Goal: Task Accomplishment & Management: Manage account settings

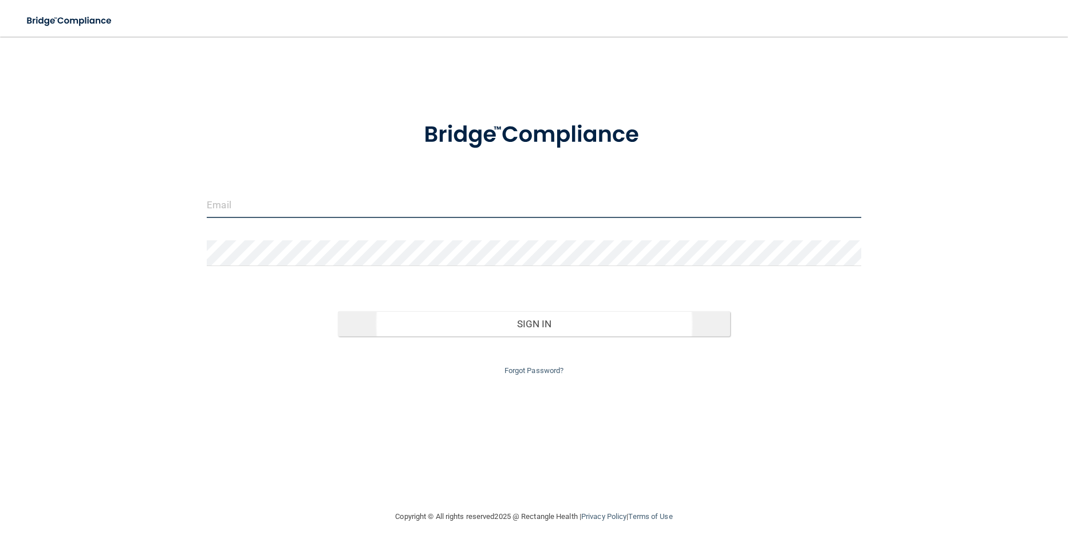
type input "[EMAIL_ADDRESS][DOMAIN_NAME]"
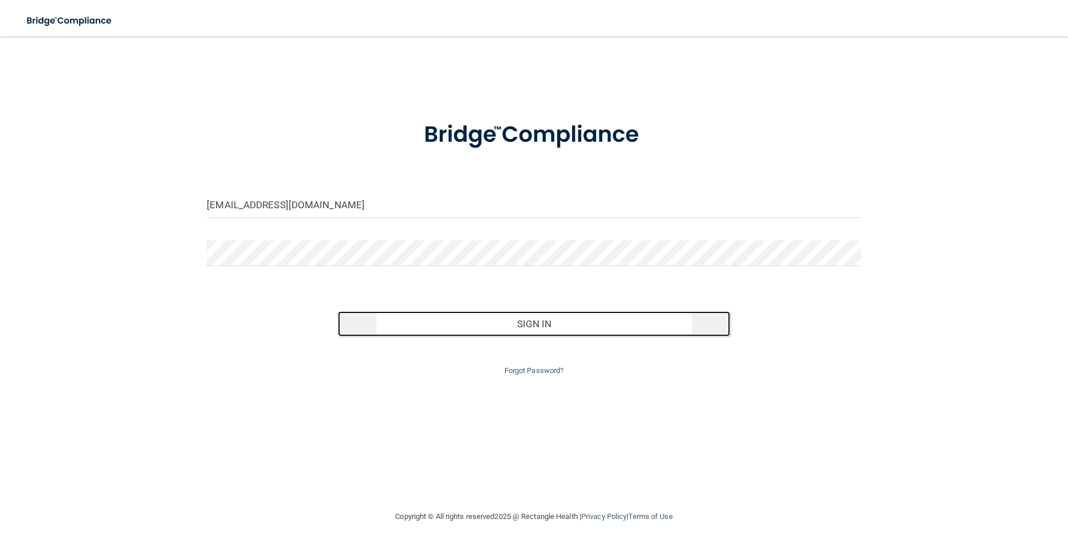
click at [481, 334] on button "Sign In" at bounding box center [534, 323] width 392 height 25
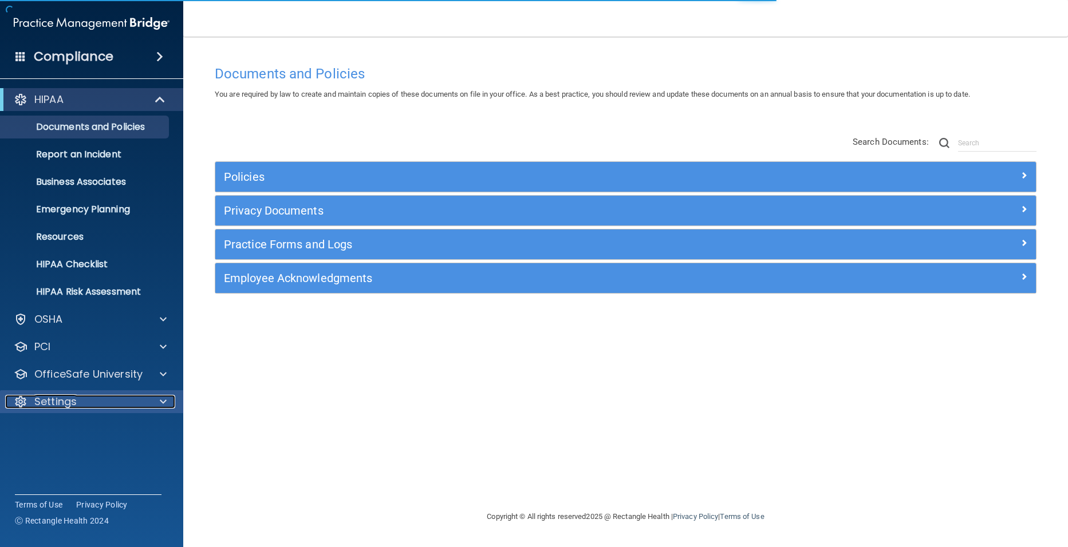
click at [62, 399] on p "Settings" at bounding box center [55, 402] width 42 height 14
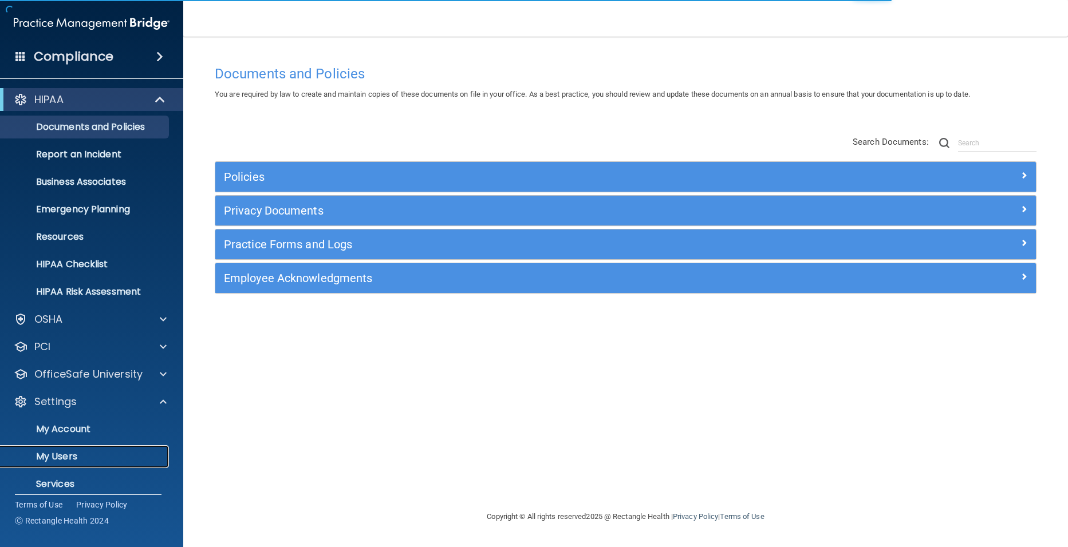
click at [63, 454] on p "My Users" at bounding box center [85, 456] width 156 height 11
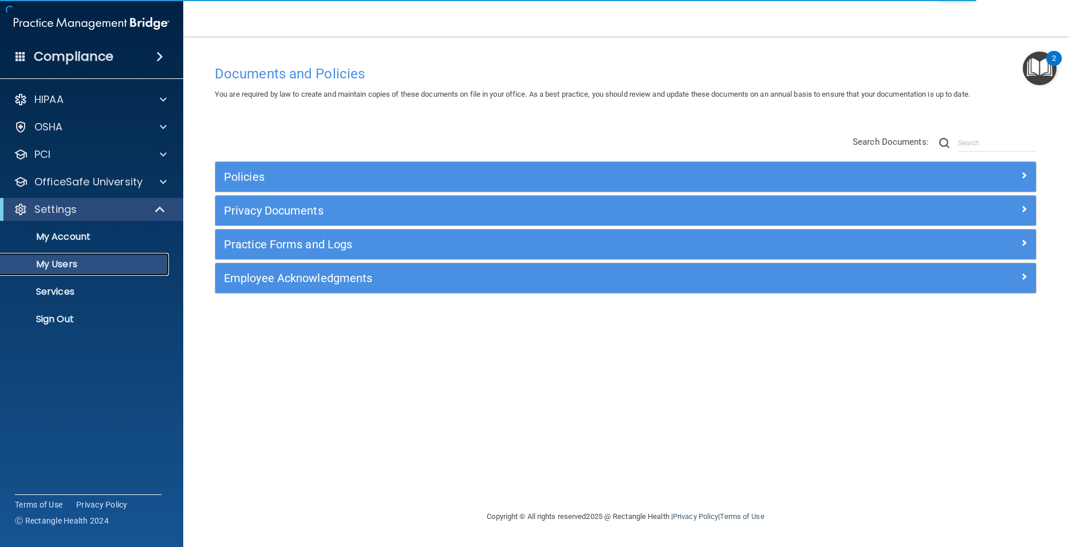
select select "20"
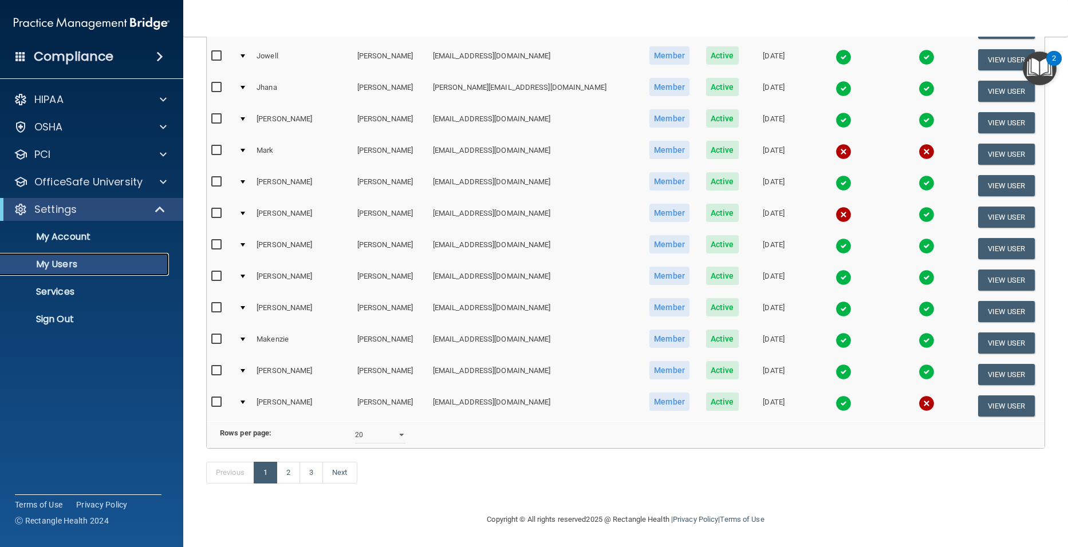
scroll to position [400, 0]
click at [290, 475] on link "2" at bounding box center [288, 473] width 23 height 22
select select "20"
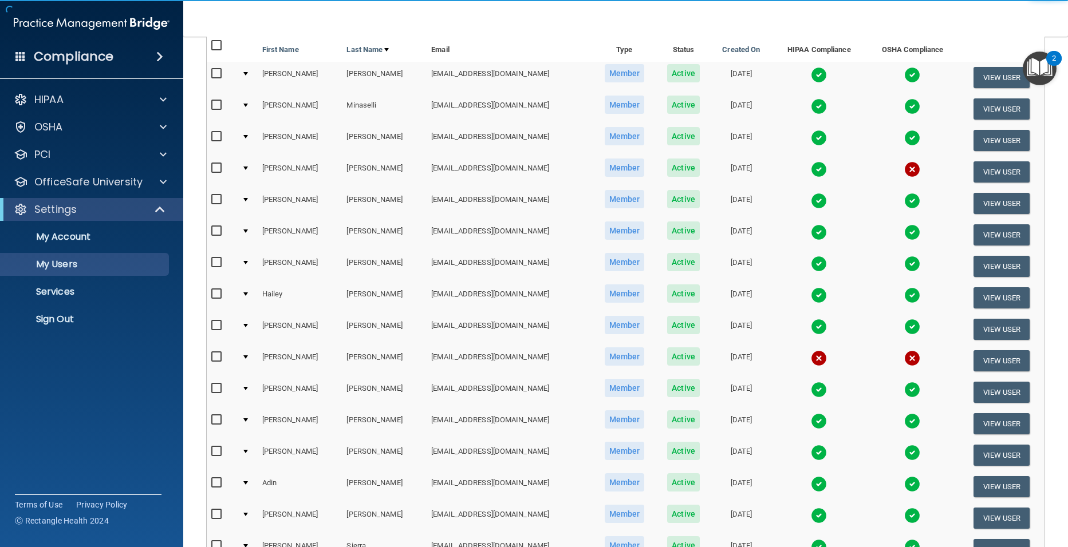
scroll to position [115, 0]
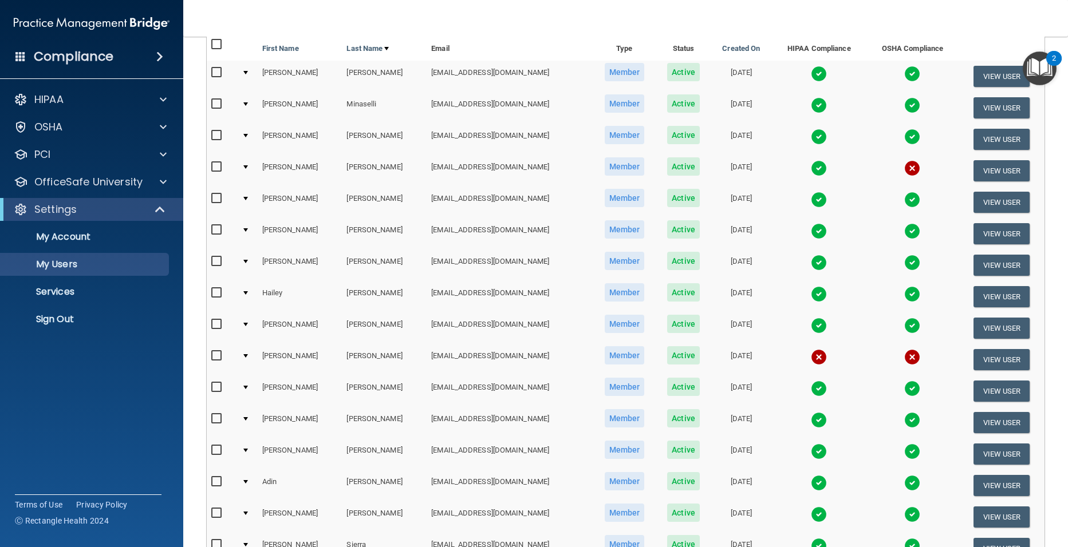
click at [214, 355] on input "checkbox" at bounding box center [217, 356] width 13 height 9
checkbox input "true"
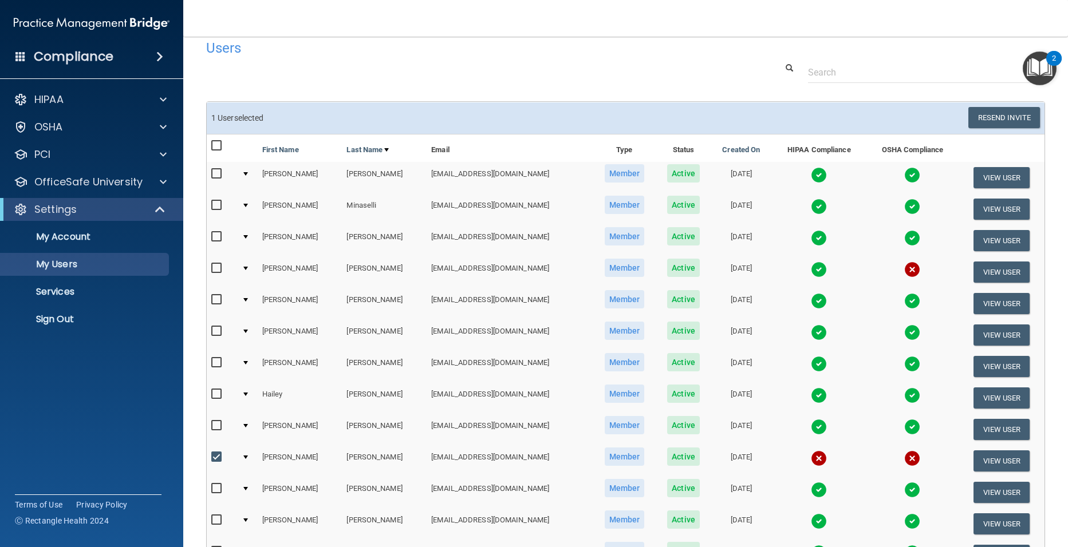
scroll to position [0, 0]
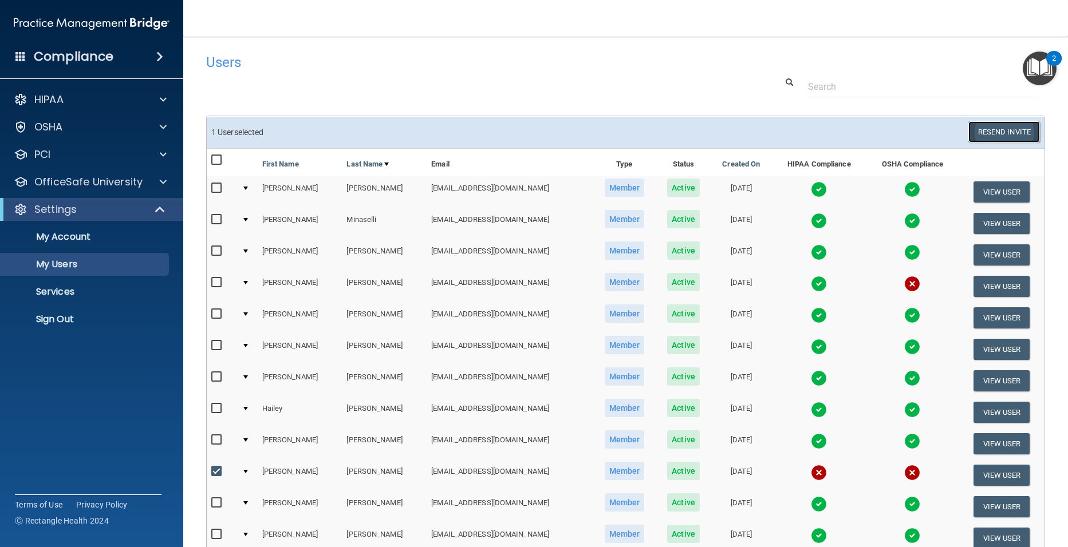
click at [1008, 132] on button "Resend Invite" at bounding box center [1004, 131] width 72 height 21
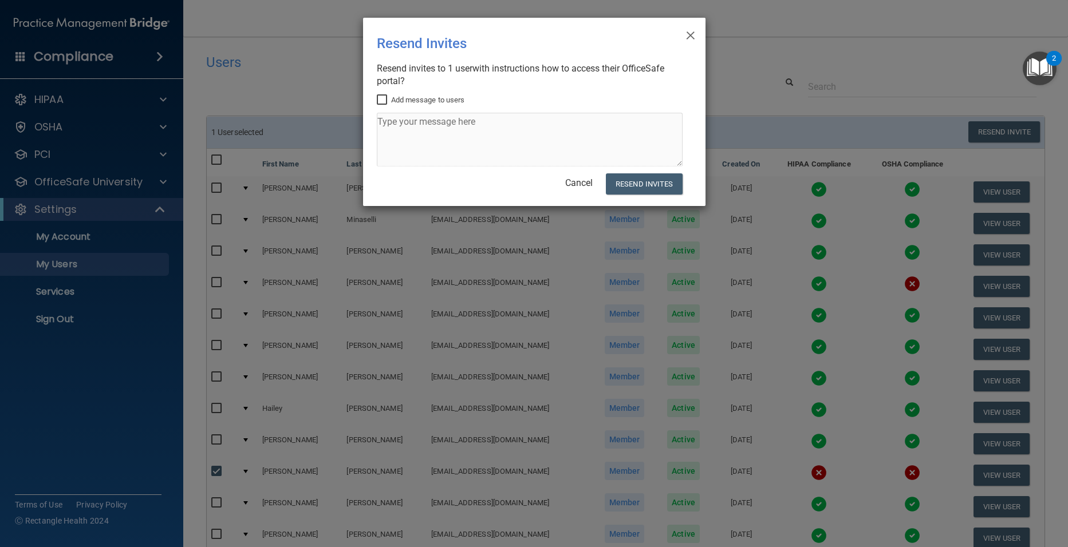
click at [383, 98] on input "Add message to users" at bounding box center [383, 100] width 13 height 9
checkbox input "true"
click at [664, 186] on button "Resend Invites" at bounding box center [644, 183] width 76 height 21
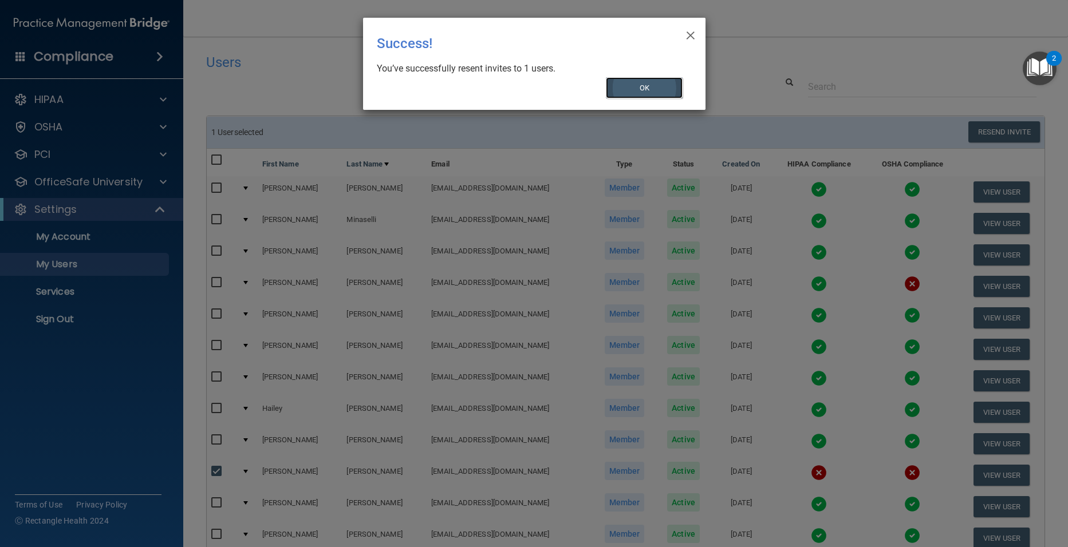
click at [633, 85] on button "OK" at bounding box center [644, 87] width 77 height 21
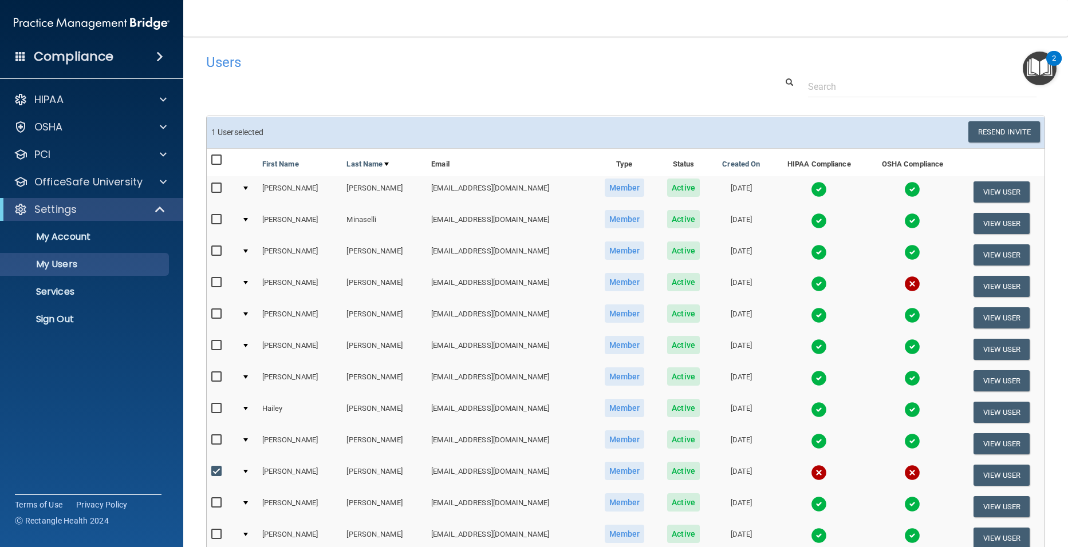
drag, startPoint x: 798, startPoint y: 222, endPoint x: 806, endPoint y: 226, distance: 9.7
click at [811, 222] on img at bounding box center [819, 221] width 16 height 16
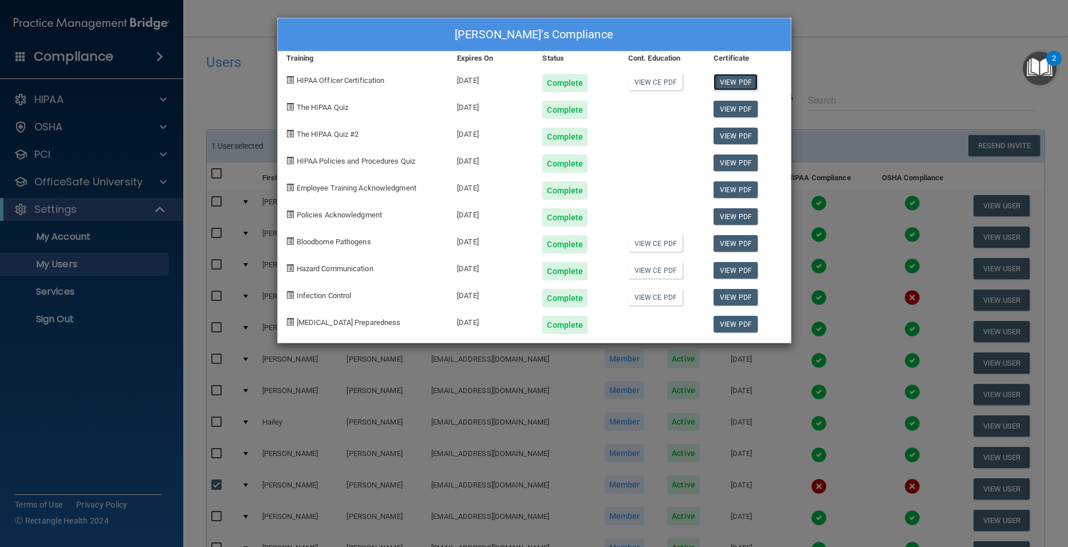
click at [728, 84] on link "View PDF" at bounding box center [735, 82] width 44 height 17
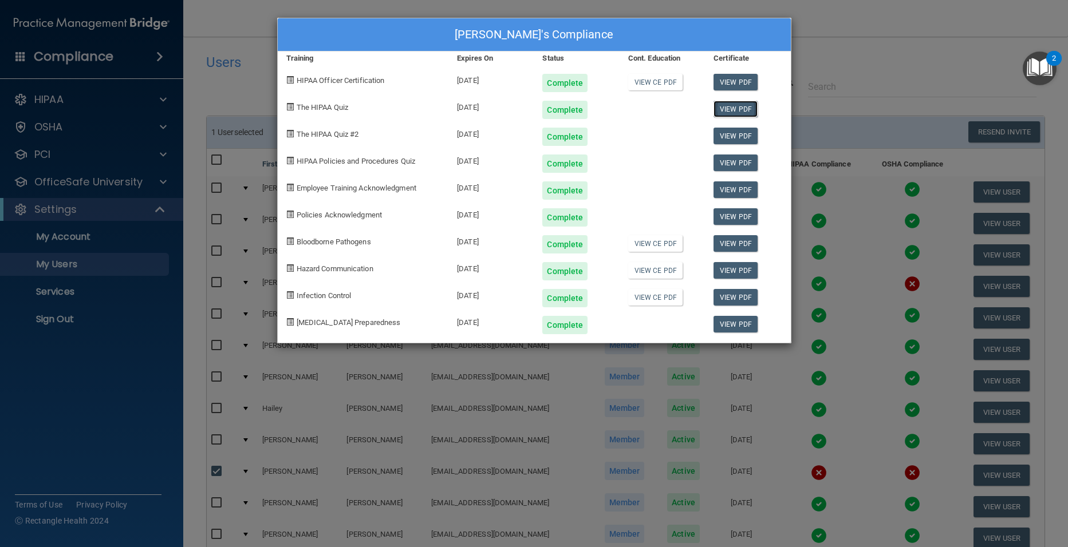
click at [740, 109] on link "View PDF" at bounding box center [735, 109] width 44 height 17
click at [749, 135] on link "View PDF" at bounding box center [735, 136] width 44 height 17
click at [733, 163] on link "View PDF" at bounding box center [735, 163] width 44 height 17
click at [729, 195] on link "View PDF" at bounding box center [735, 189] width 44 height 17
click at [727, 216] on link "View PDF" at bounding box center [735, 216] width 44 height 17
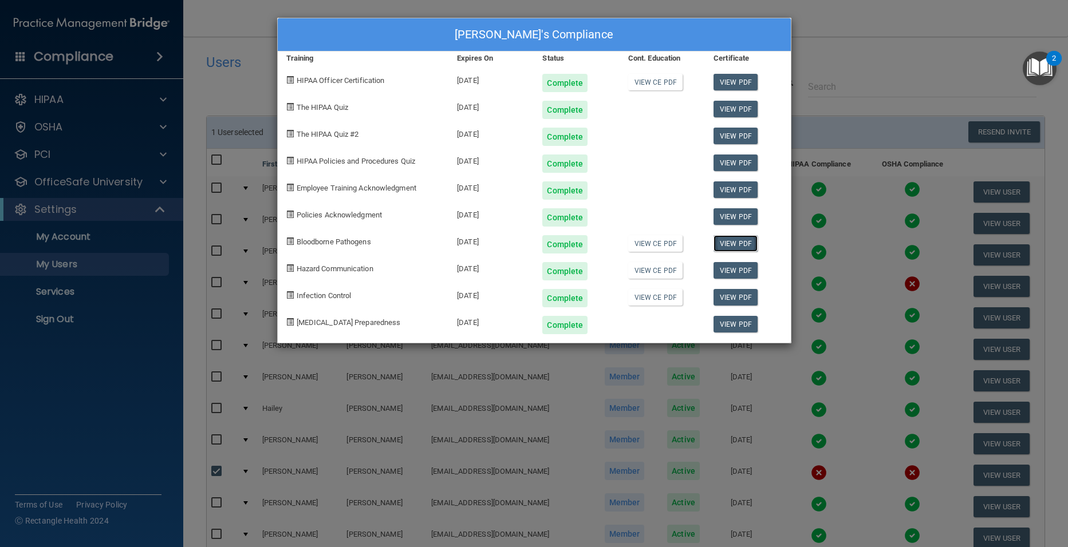
click at [746, 238] on link "View PDF" at bounding box center [735, 243] width 44 height 17
click at [740, 269] on link "View PDF" at bounding box center [735, 270] width 44 height 17
click at [748, 295] on link "View PDF" at bounding box center [735, 297] width 44 height 17
click at [729, 315] on div "View PDF" at bounding box center [747, 320] width 85 height 27
click at [729, 318] on link "View PDF" at bounding box center [735, 324] width 44 height 17
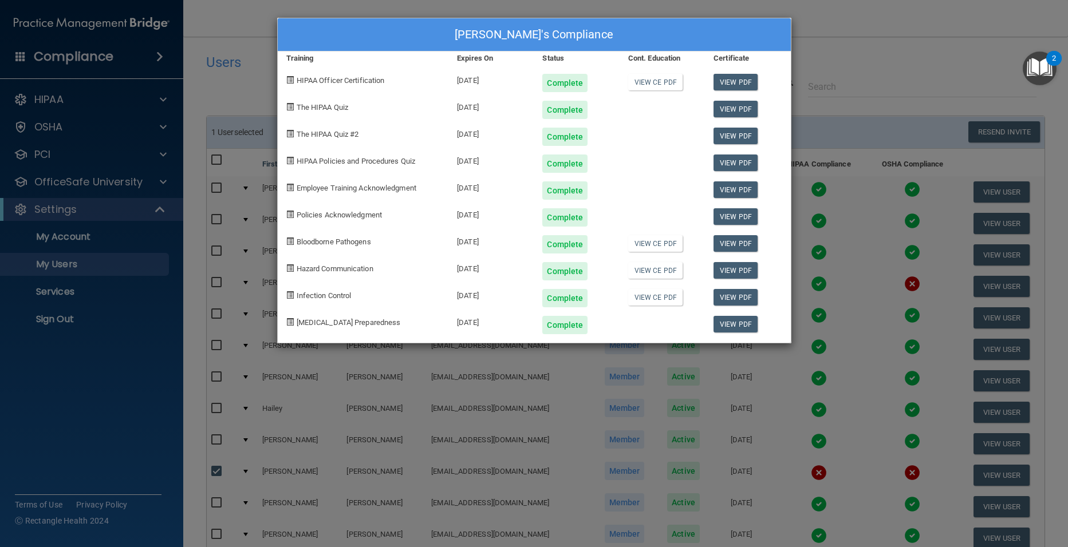
click at [908, 46] on div "Lucciano Minaselli's Compliance Training Expires On Status Cont. Education Cert…" at bounding box center [534, 273] width 1068 height 547
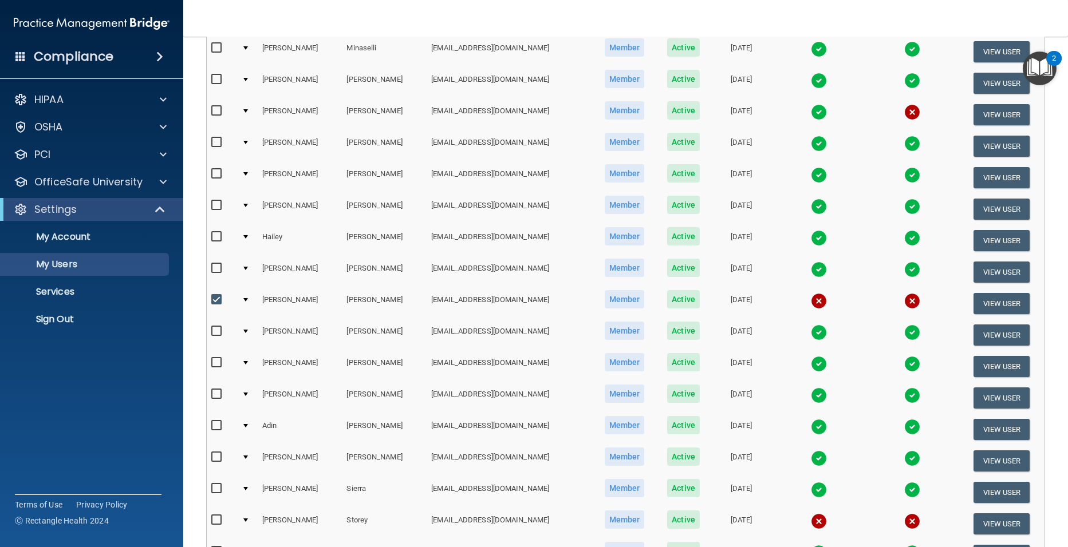
scroll to position [229, 0]
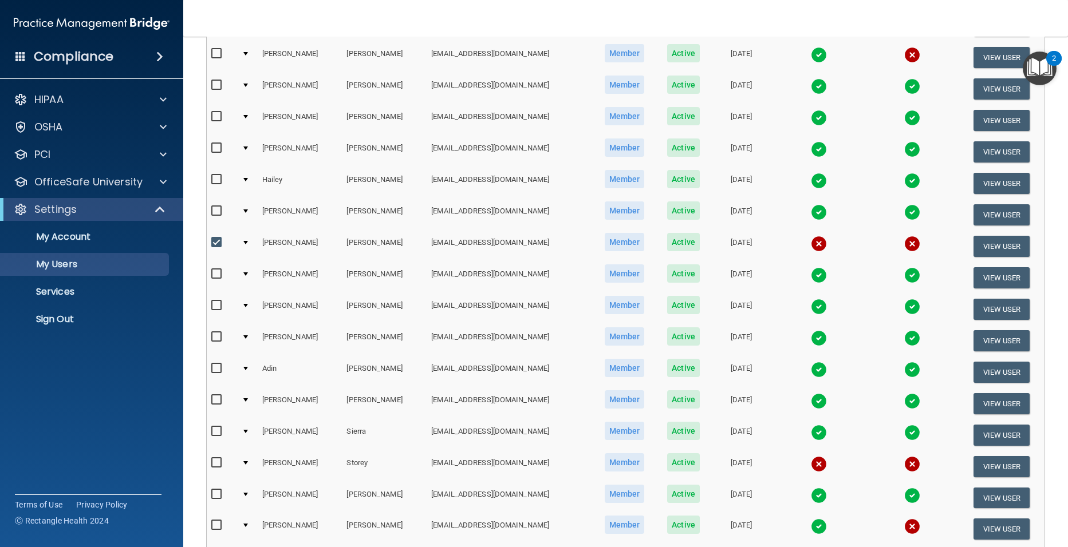
click at [811, 371] on img at bounding box center [819, 370] width 16 height 16
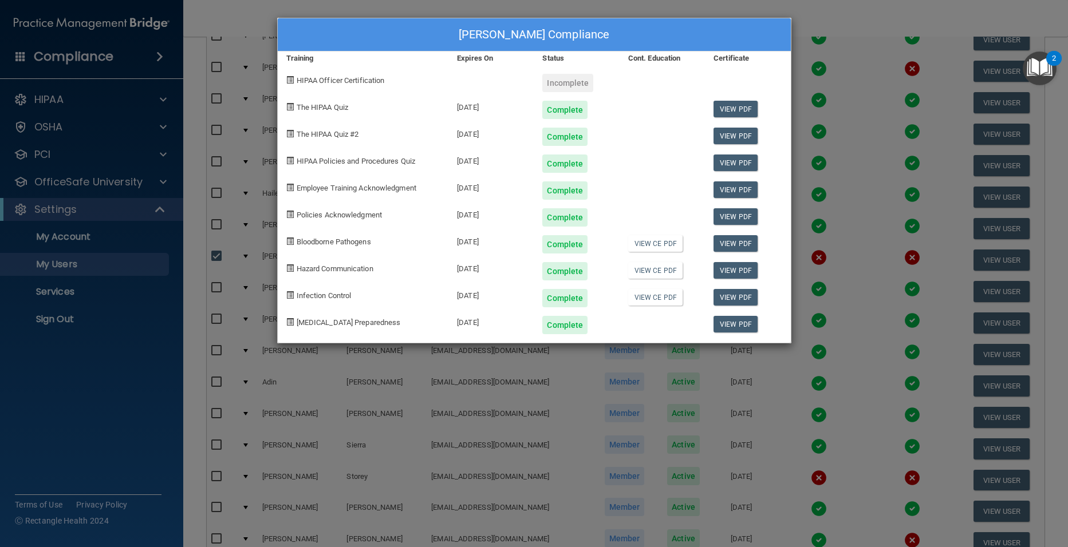
click at [727, 122] on div "View PDF" at bounding box center [747, 132] width 85 height 27
click at [742, 98] on div "View PDF" at bounding box center [747, 105] width 85 height 27
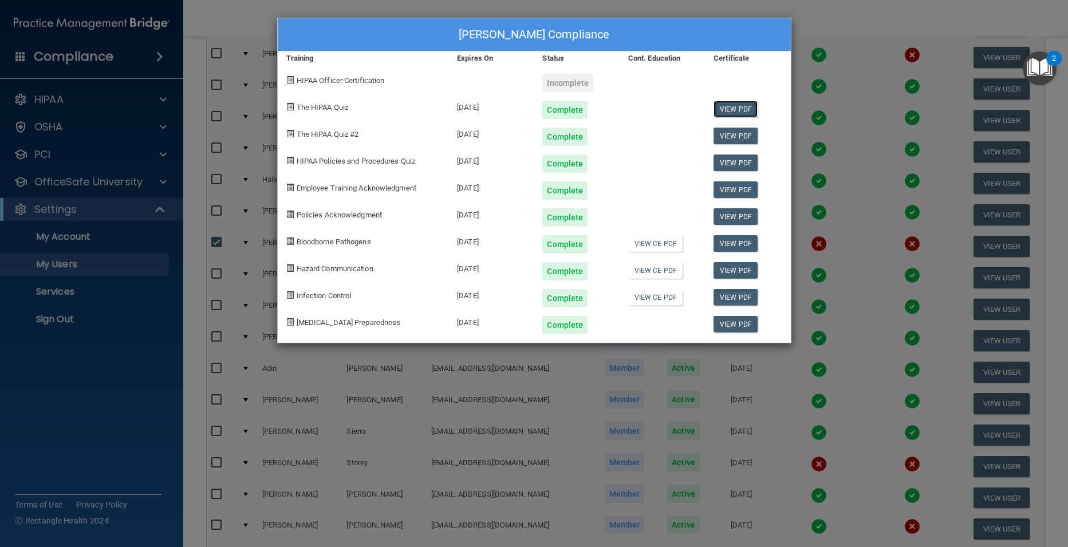
click at [740, 105] on link "View PDF" at bounding box center [735, 109] width 44 height 17
click at [736, 141] on link "View PDF" at bounding box center [735, 136] width 44 height 17
click at [726, 161] on link "View PDF" at bounding box center [735, 163] width 44 height 17
click at [735, 161] on link "View PDF" at bounding box center [735, 163] width 44 height 17
click at [744, 140] on link "View PDF" at bounding box center [735, 136] width 44 height 17
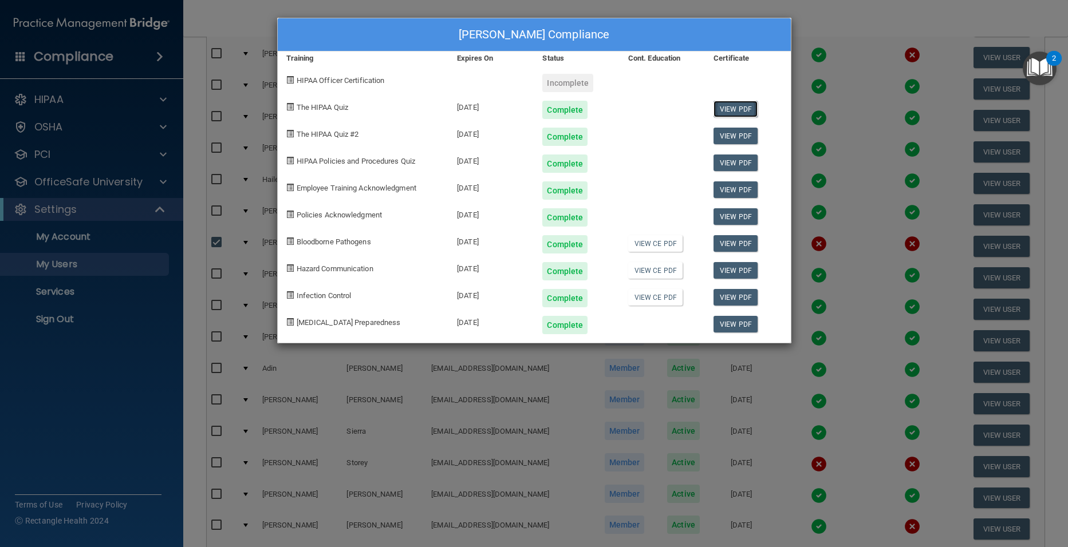
click at [749, 103] on link "View PDF" at bounding box center [735, 109] width 44 height 17
click at [747, 188] on link "View PDF" at bounding box center [735, 189] width 44 height 17
click at [731, 215] on link "View PDF" at bounding box center [735, 216] width 44 height 17
click at [746, 239] on link "View PDF" at bounding box center [735, 243] width 44 height 17
click at [742, 267] on link "View PDF" at bounding box center [735, 270] width 44 height 17
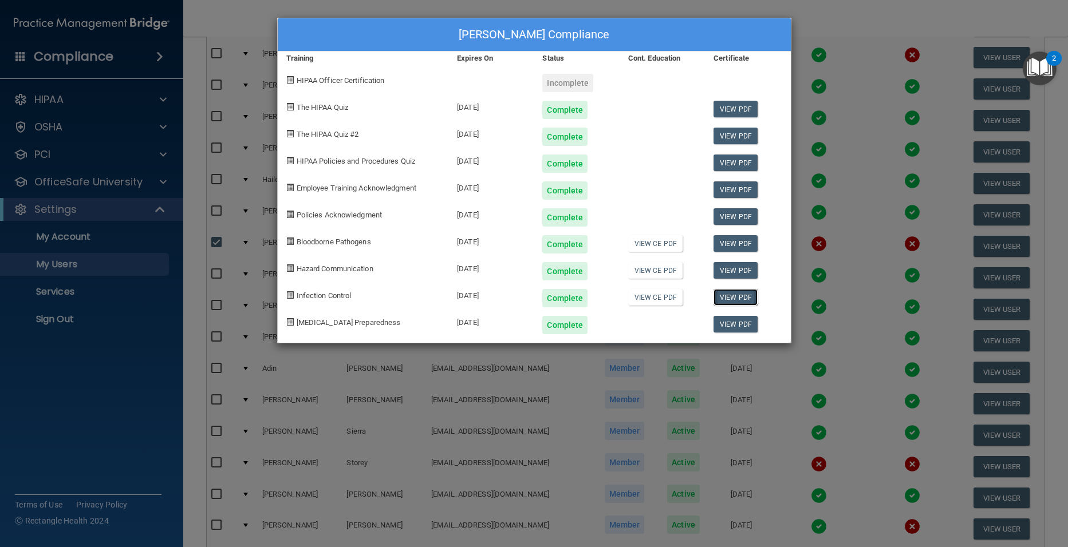
click at [742, 294] on link "View PDF" at bounding box center [735, 297] width 44 height 17
click at [727, 325] on link "View PDF" at bounding box center [735, 324] width 44 height 17
click at [851, 63] on div "Adin Sanchez's Compliance Training Expires On Status Cont. Education Certificat…" at bounding box center [534, 273] width 1068 height 547
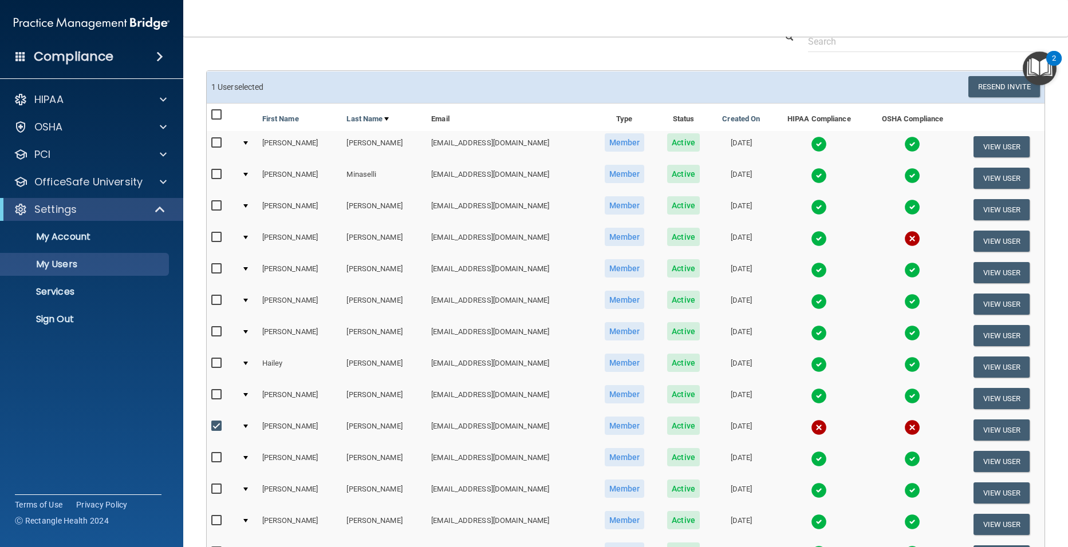
scroll to position [0, 0]
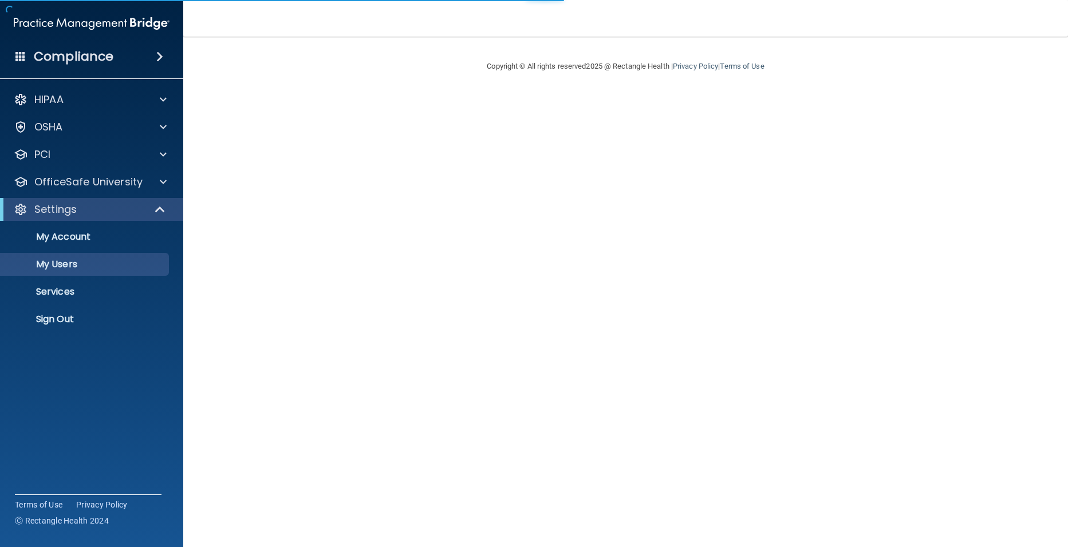
select select "20"
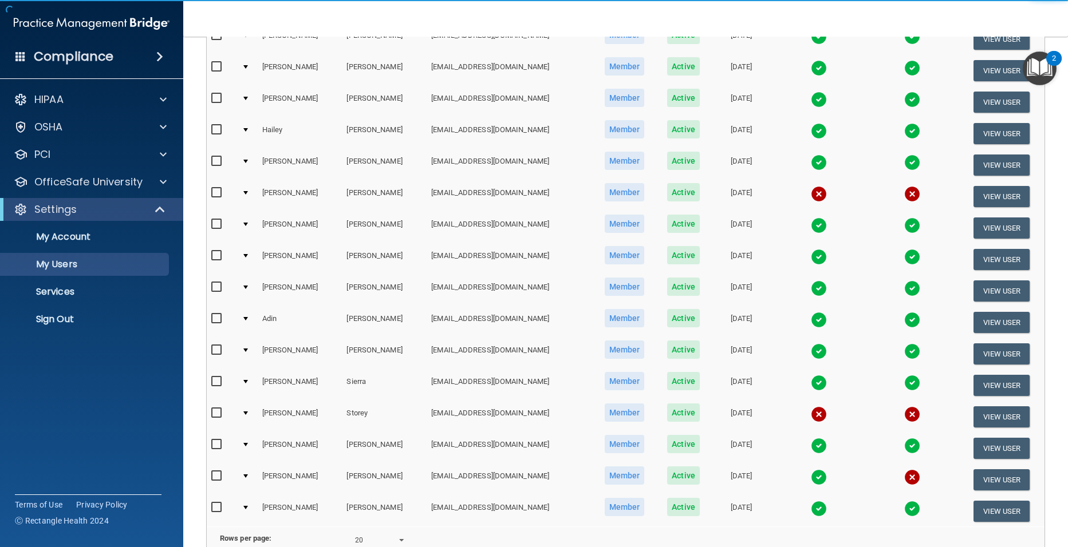
scroll to position [114, 0]
